Goal: Task Accomplishment & Management: Use online tool/utility

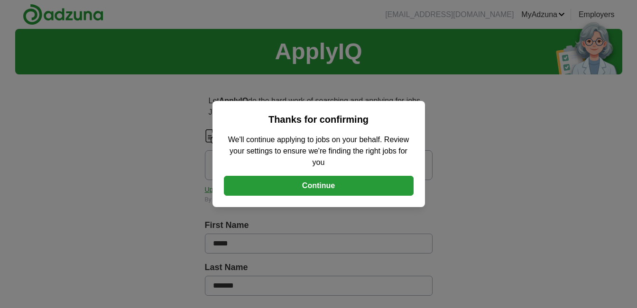
click at [373, 187] on button "Continue" at bounding box center [319, 186] width 190 height 20
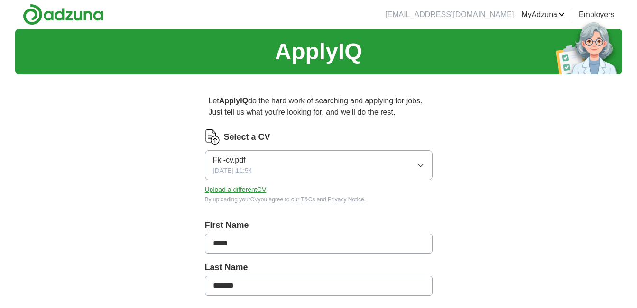
click at [381, 166] on button "Fk -cv.pdf [DATE] 11:54" at bounding box center [319, 165] width 228 height 30
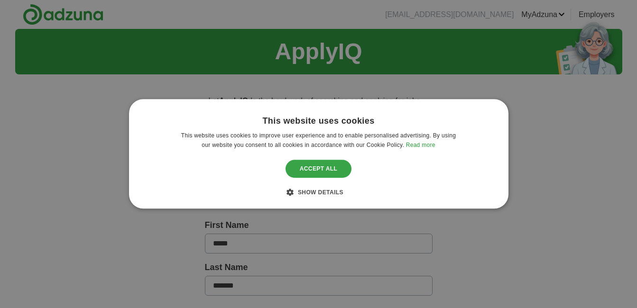
click at [325, 164] on div "Accept all" at bounding box center [319, 169] width 66 height 18
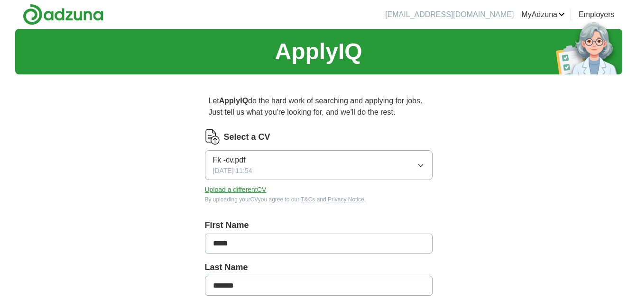
click at [244, 190] on button "Upload a different CV" at bounding box center [236, 190] width 62 height 10
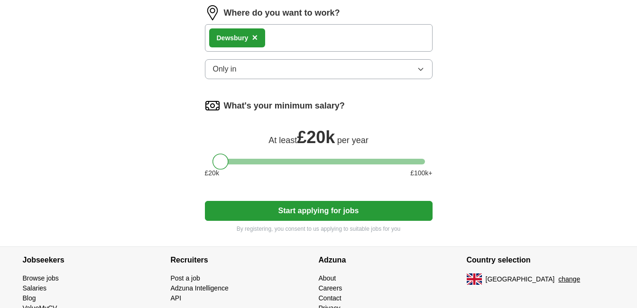
scroll to position [687, 0]
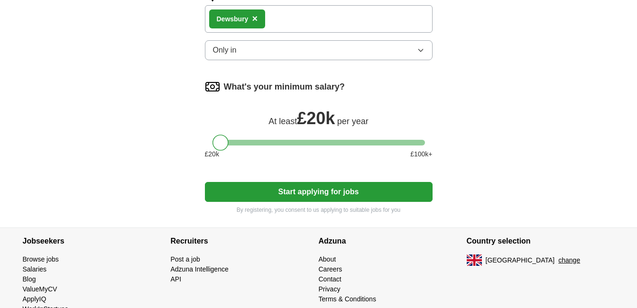
click at [382, 187] on button "Start applying for jobs" at bounding box center [319, 192] width 228 height 20
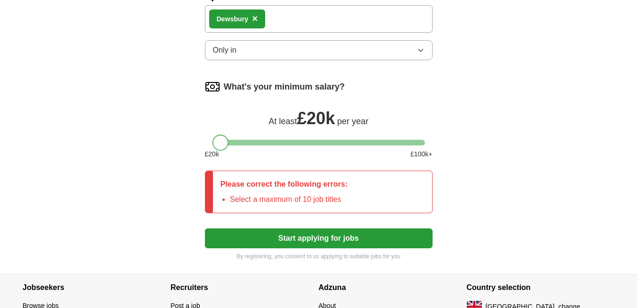
click at [221, 142] on div at bounding box center [221, 143] width 16 height 16
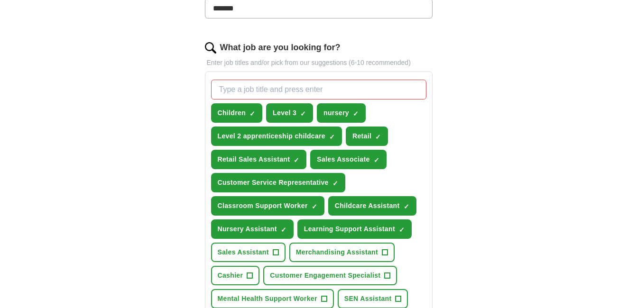
scroll to position [292, 0]
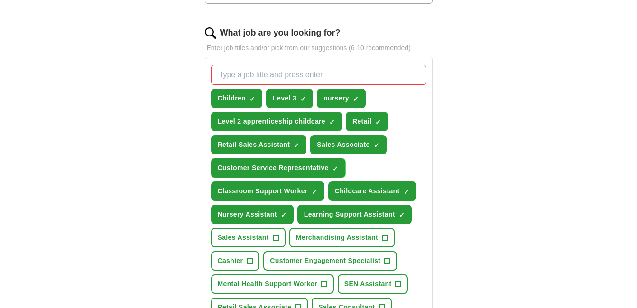
click at [303, 161] on button "Customer Service Representative ✓ ×" at bounding box center [278, 167] width 134 height 19
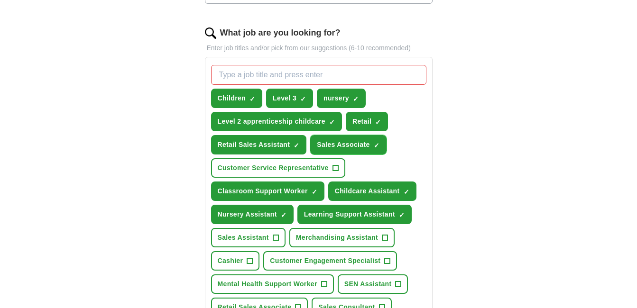
click at [349, 140] on span "Sales Associate" at bounding box center [343, 145] width 53 height 10
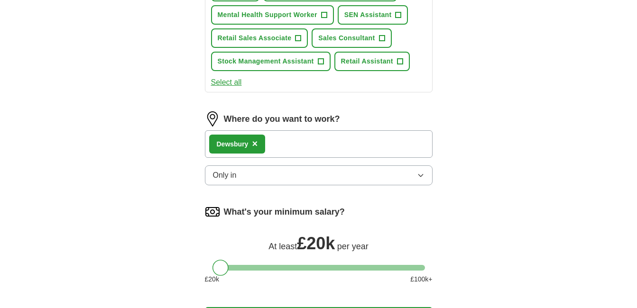
scroll to position [712, 0]
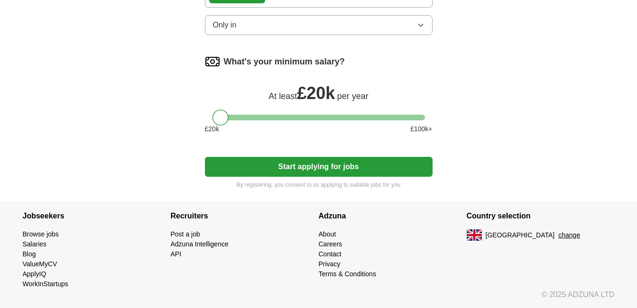
click at [378, 175] on button "Start applying for jobs" at bounding box center [319, 167] width 228 height 20
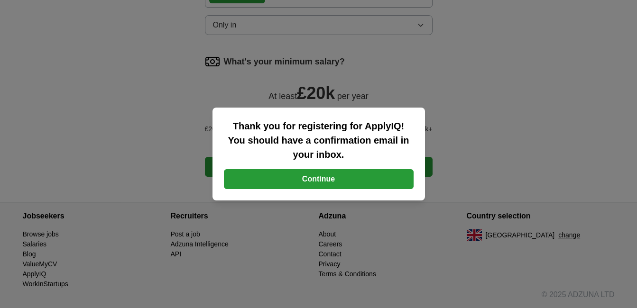
click at [378, 175] on button "Continue" at bounding box center [319, 179] width 190 height 20
